Goal: Transaction & Acquisition: Book appointment/travel/reservation

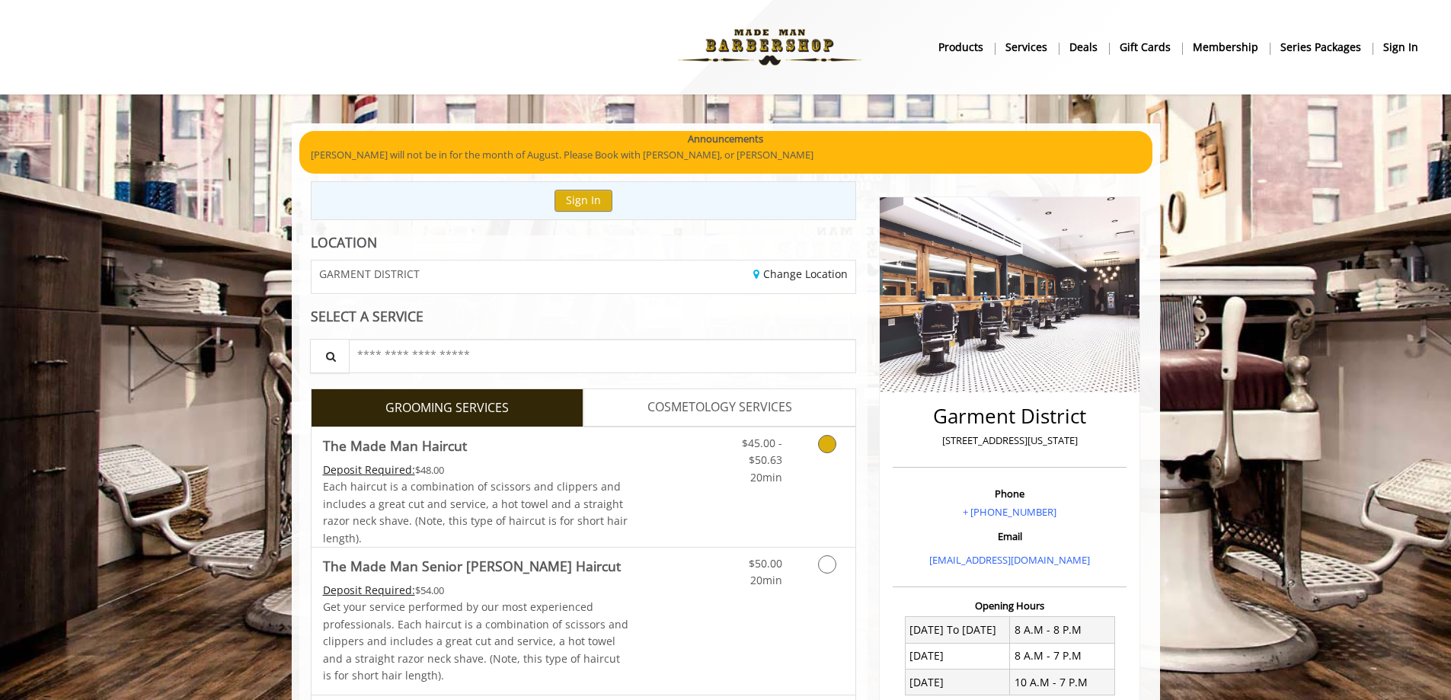
drag, startPoint x: 599, startPoint y: 445, endPoint x: 598, endPoint y: 457, distance: 11.4
click at [598, 457] on link "The Made Man Haircut Deposit Required: $48.00 Each haircut is a combination of …" at bounding box center [476, 487] width 306 height 120
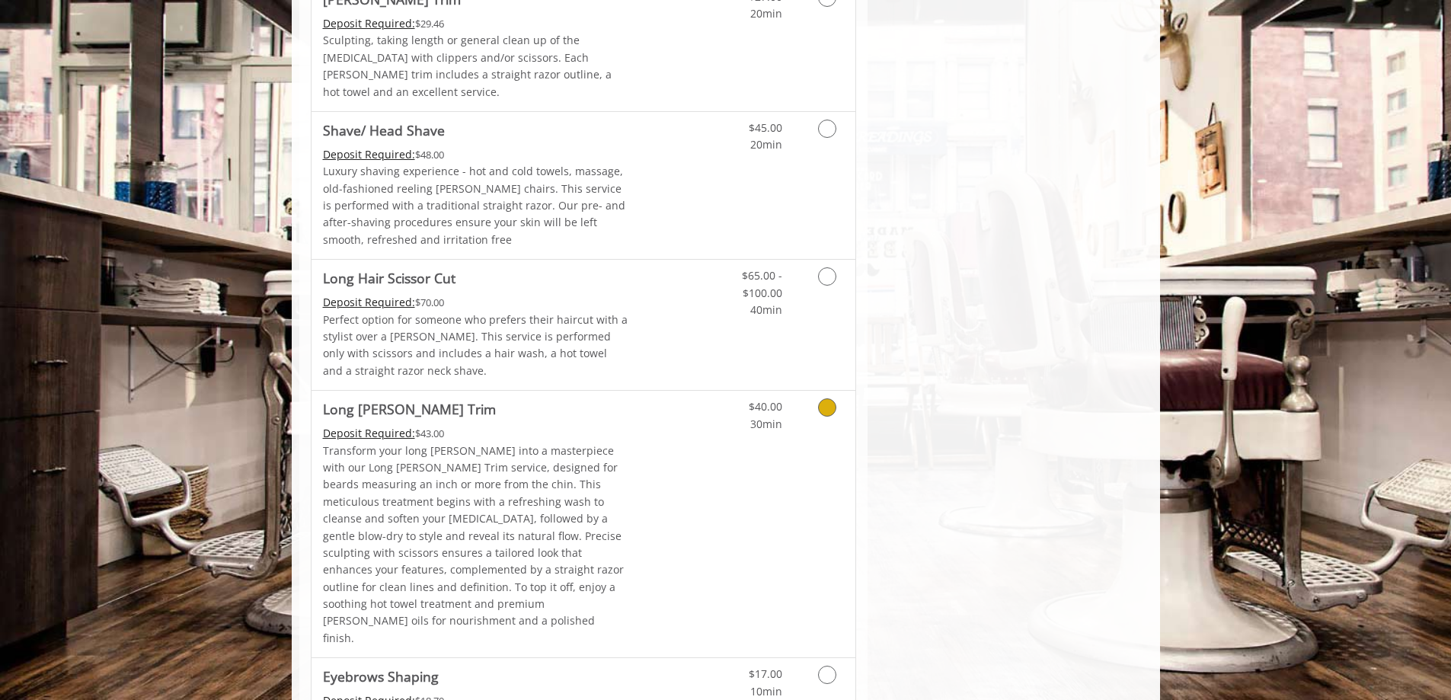
scroll to position [1759, 0]
